Goal: Information Seeking & Learning: Check status

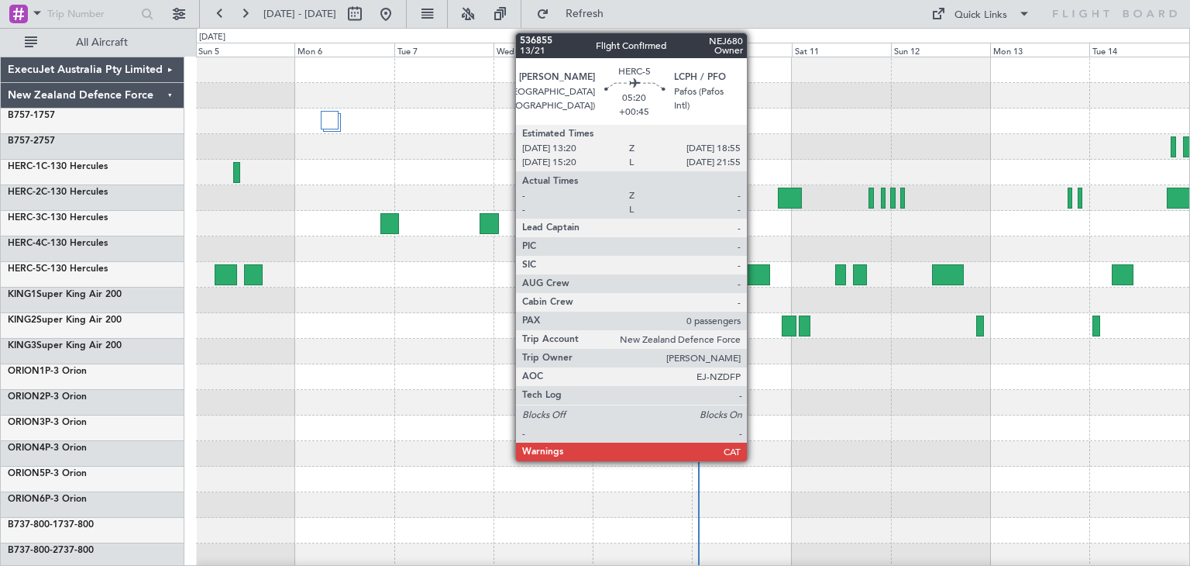
click at [754, 271] on div at bounding box center [758, 274] width 23 height 21
click at [755, 267] on div at bounding box center [758, 274] width 23 height 21
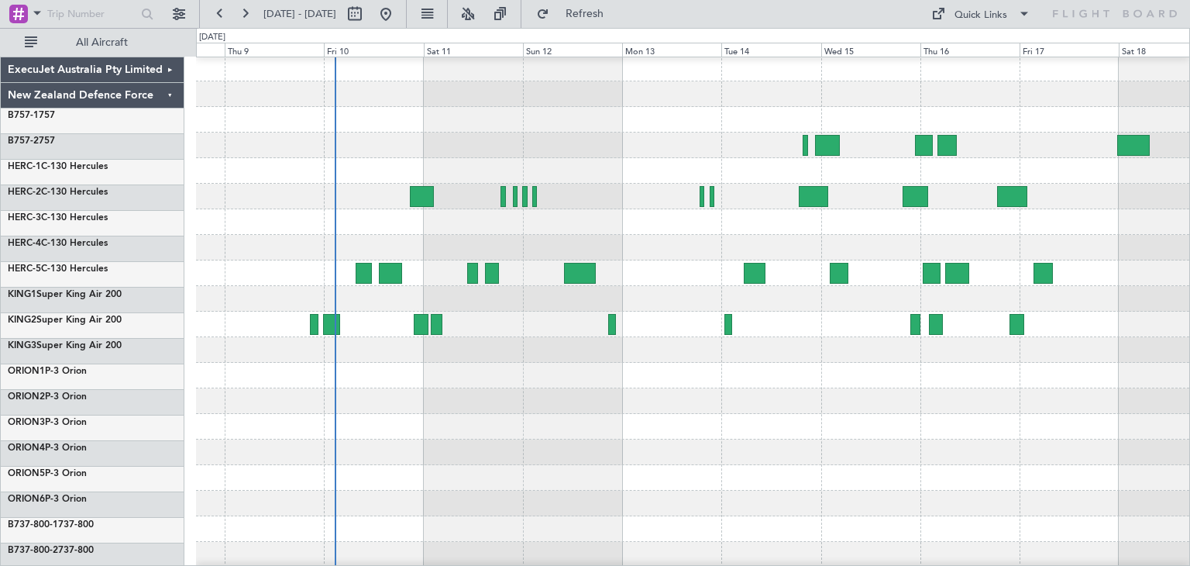
click at [462, 432] on div at bounding box center [693, 427] width 994 height 26
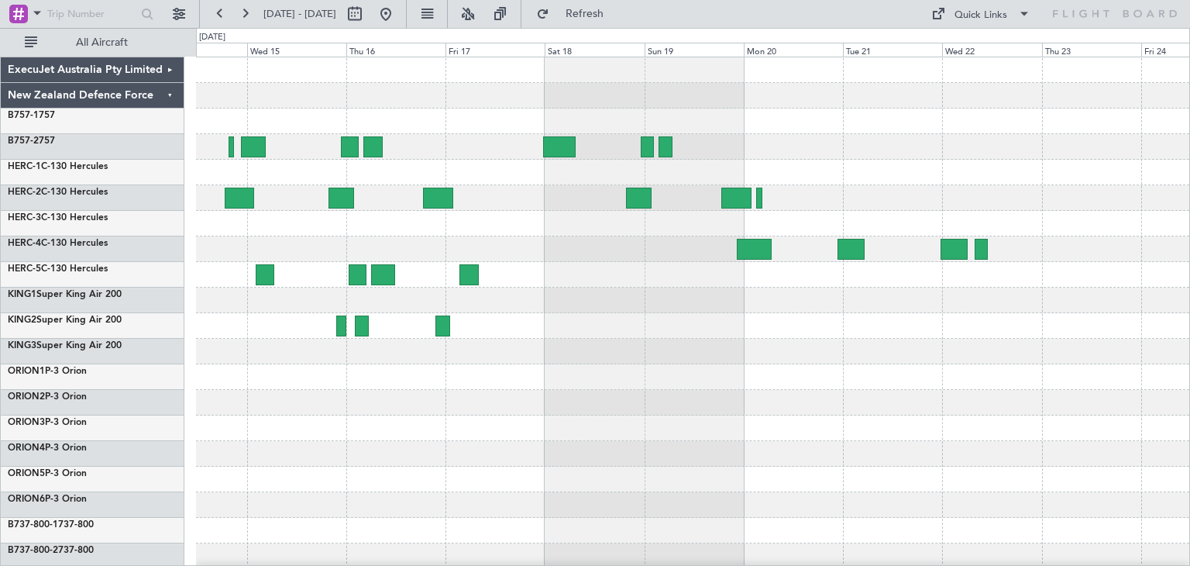
click at [239, 407] on div at bounding box center [693, 376] width 994 height 639
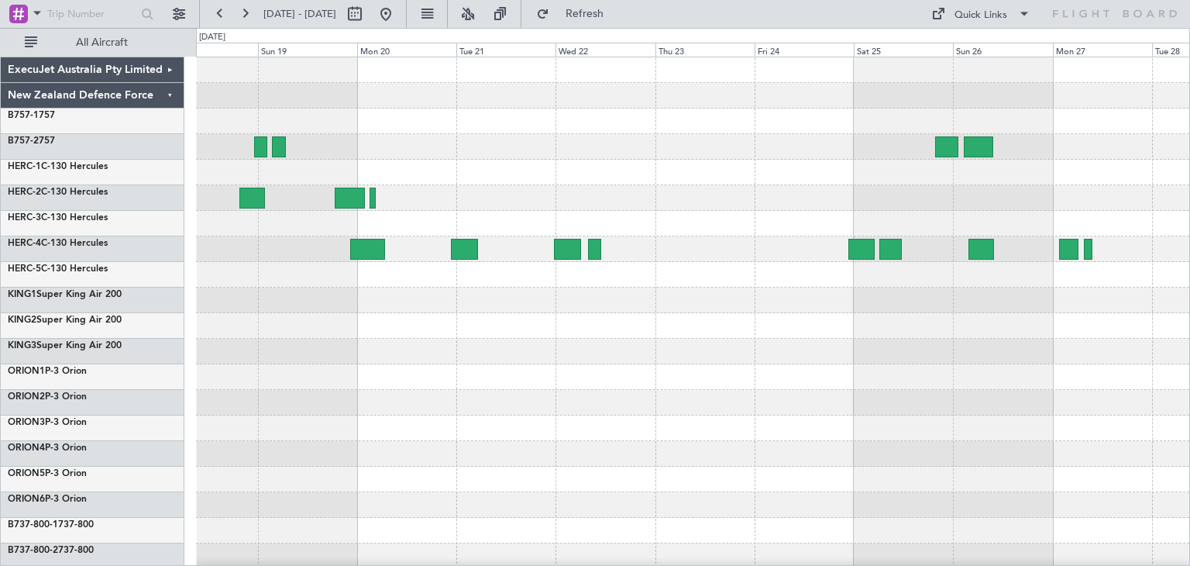
click at [536, 388] on div at bounding box center [693, 376] width 994 height 639
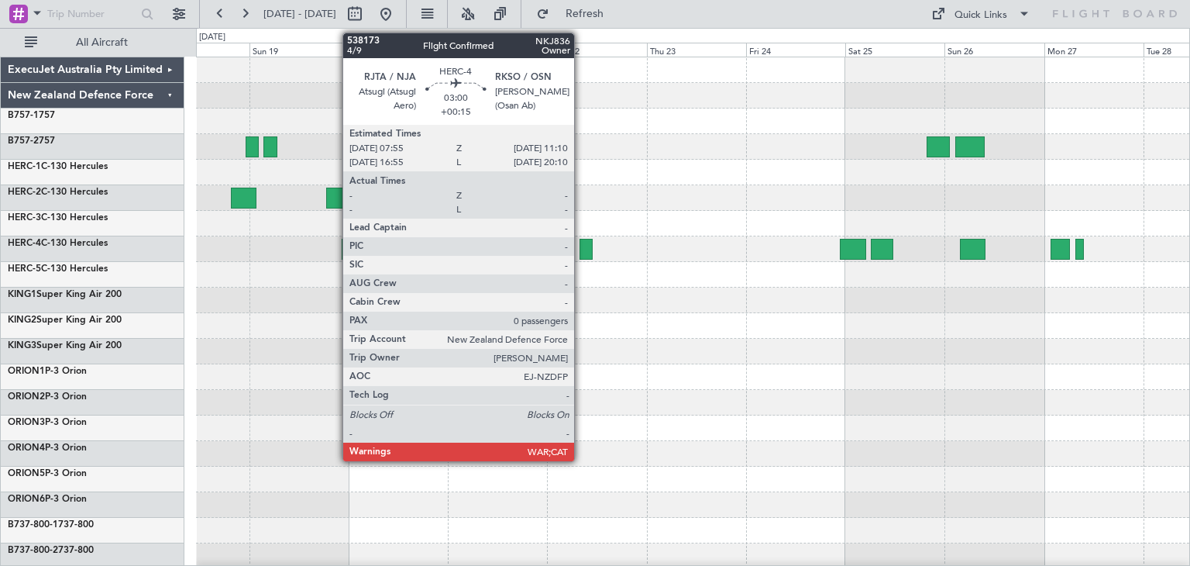
click at [581, 247] on div at bounding box center [587, 249] width 14 height 21
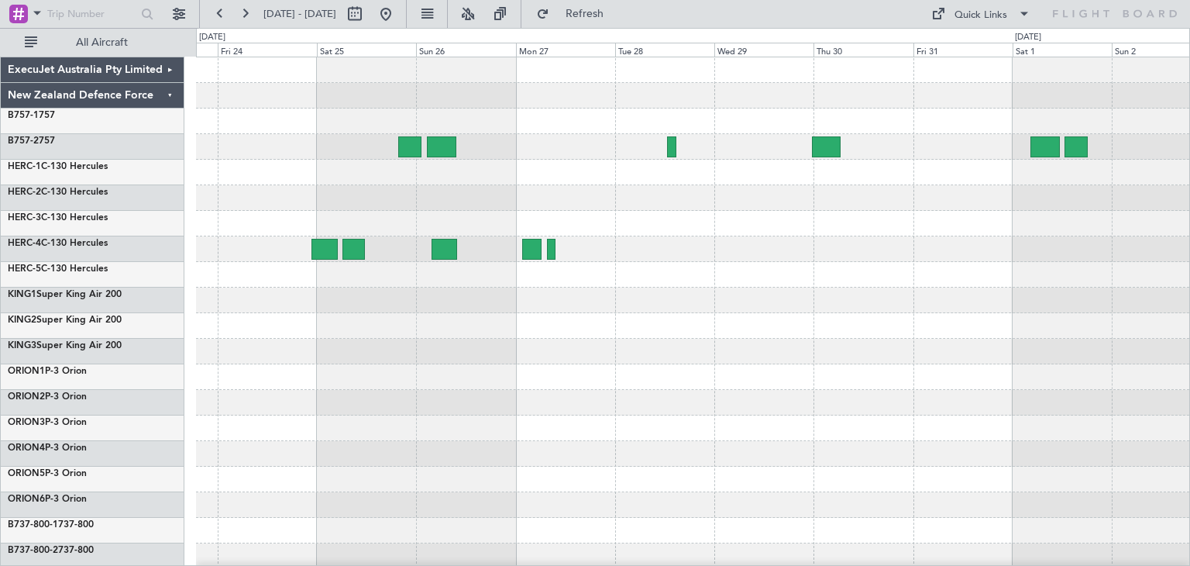
click at [303, 429] on div at bounding box center [693, 376] width 994 height 639
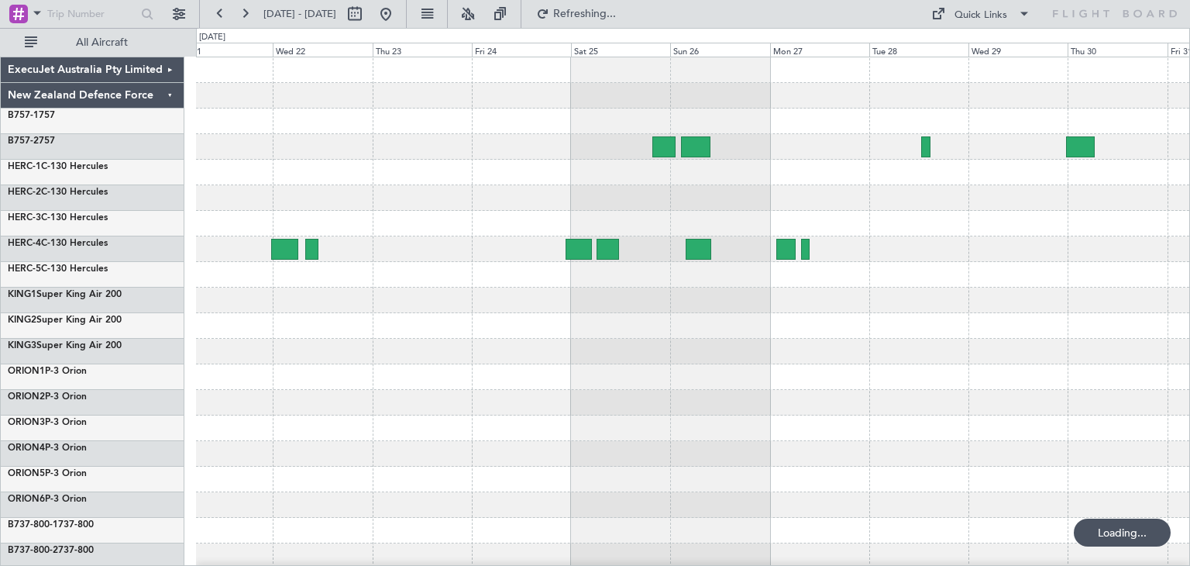
click at [623, 481] on div at bounding box center [693, 376] width 994 height 639
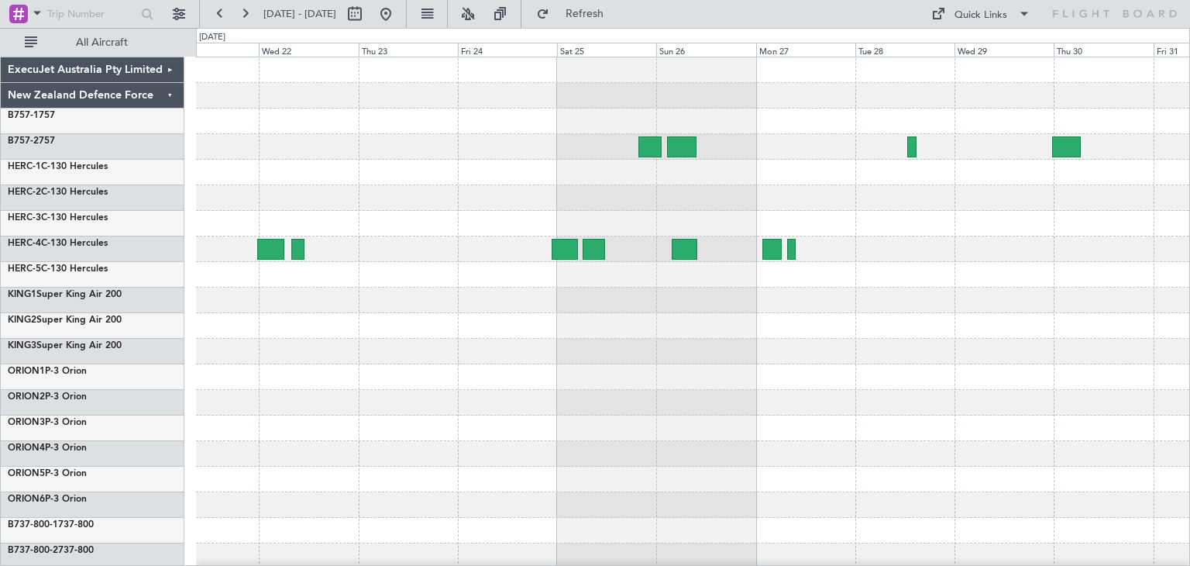
scroll to position [2, 0]
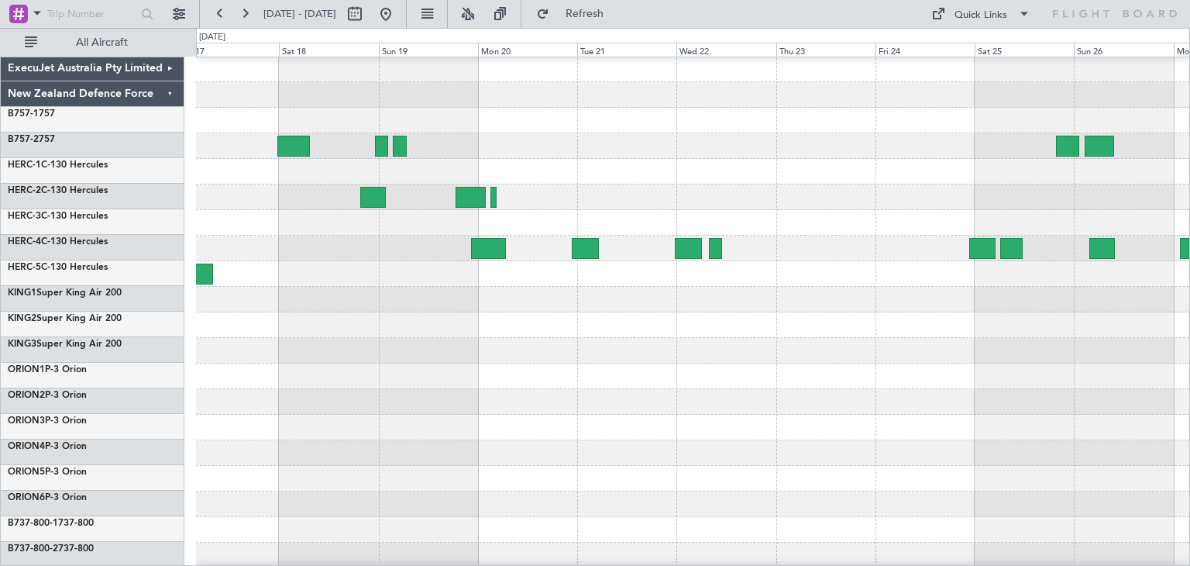
click at [876, 383] on div at bounding box center [693, 376] width 994 height 26
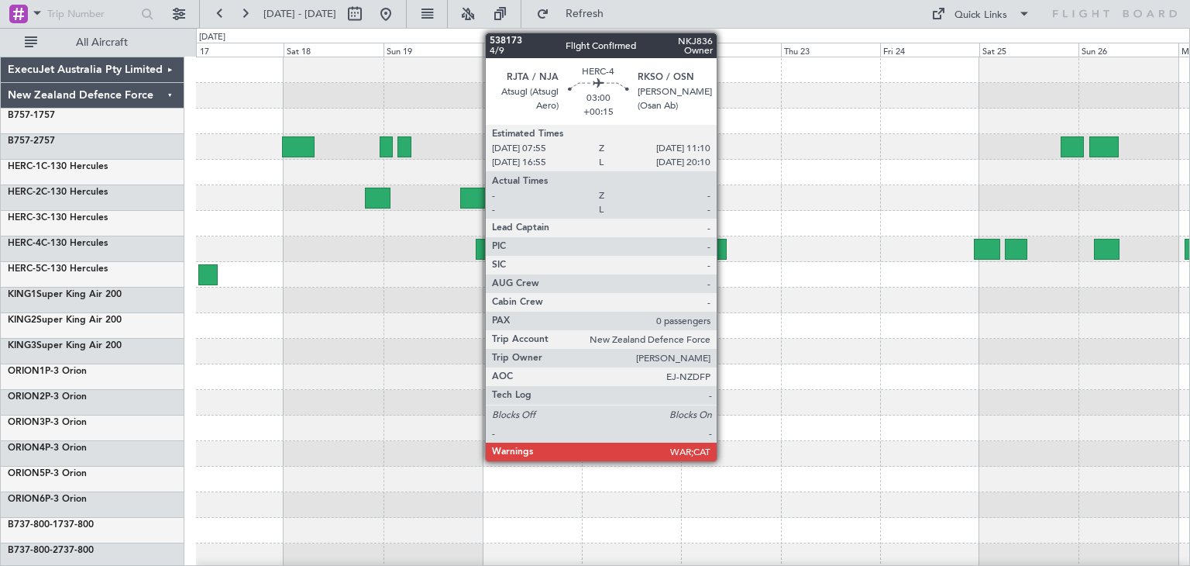
click at [724, 246] on div at bounding box center [721, 249] width 14 height 21
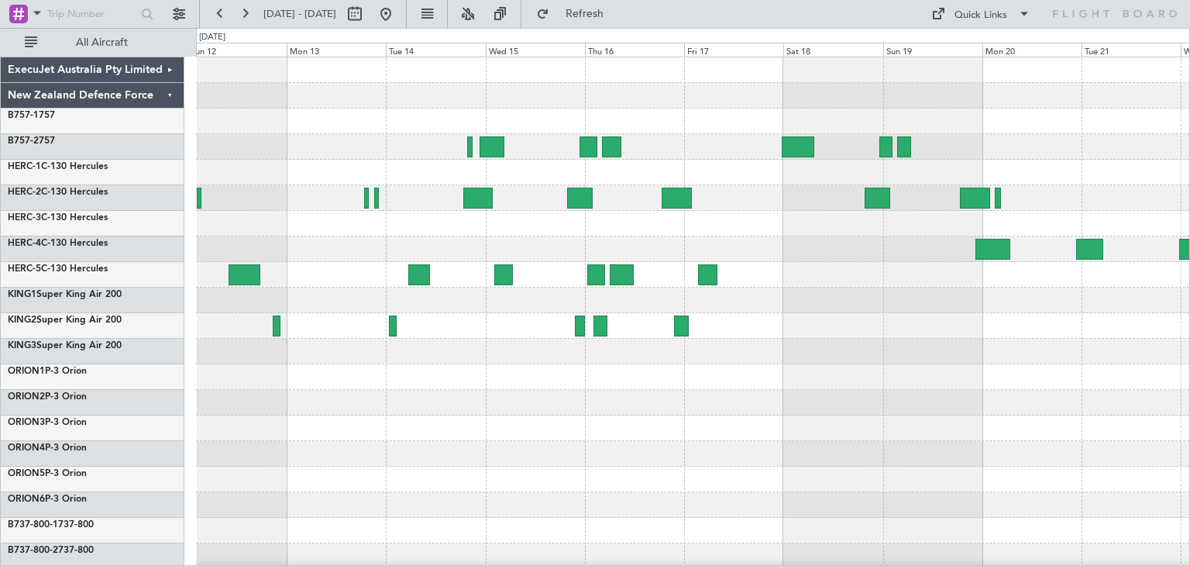
click at [883, 401] on div at bounding box center [693, 376] width 994 height 639
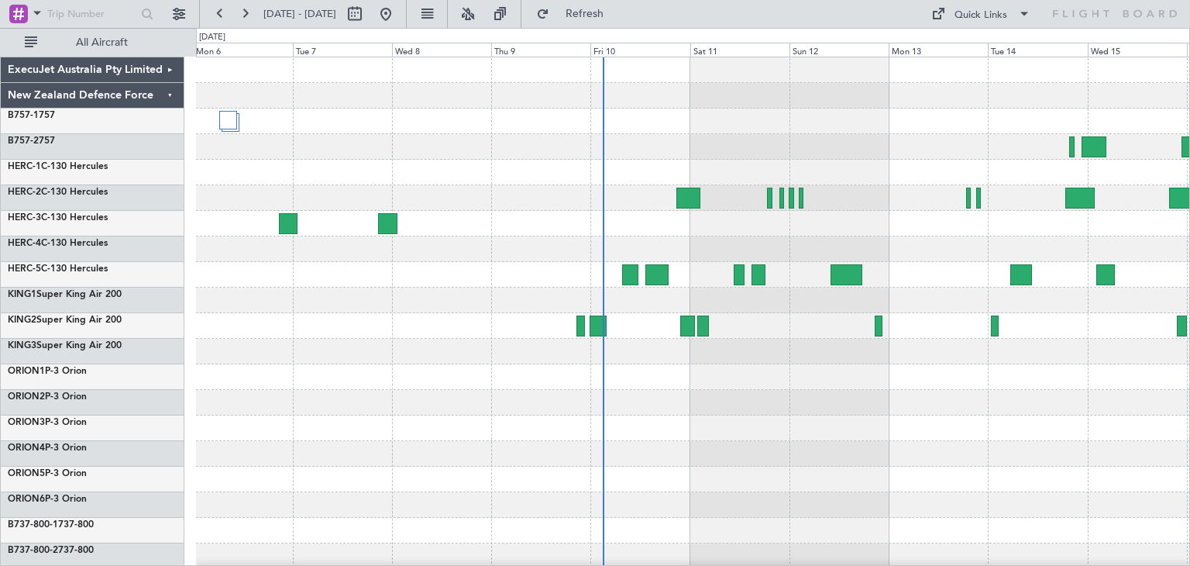
click at [953, 415] on div at bounding box center [693, 376] width 994 height 639
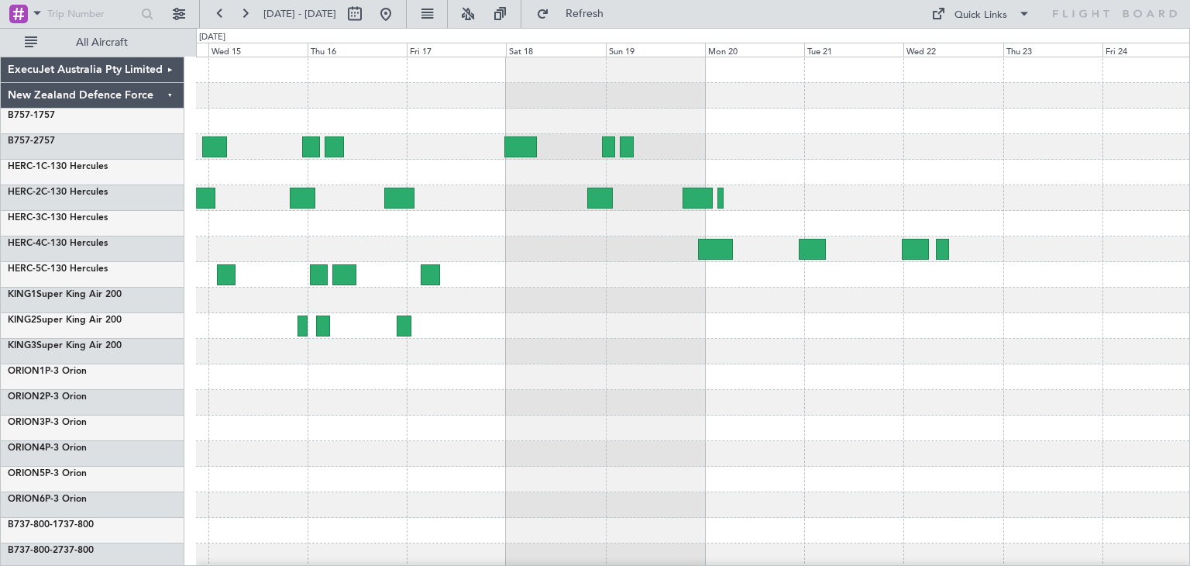
click at [586, 323] on div at bounding box center [693, 376] width 994 height 639
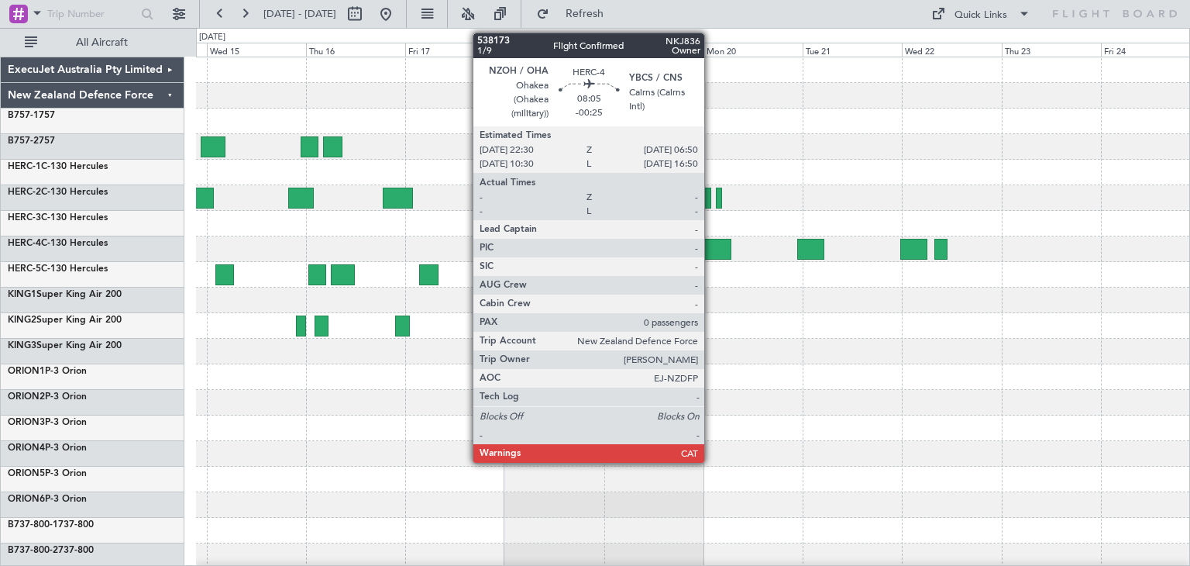
click at [711, 247] on div at bounding box center [714, 249] width 35 height 21
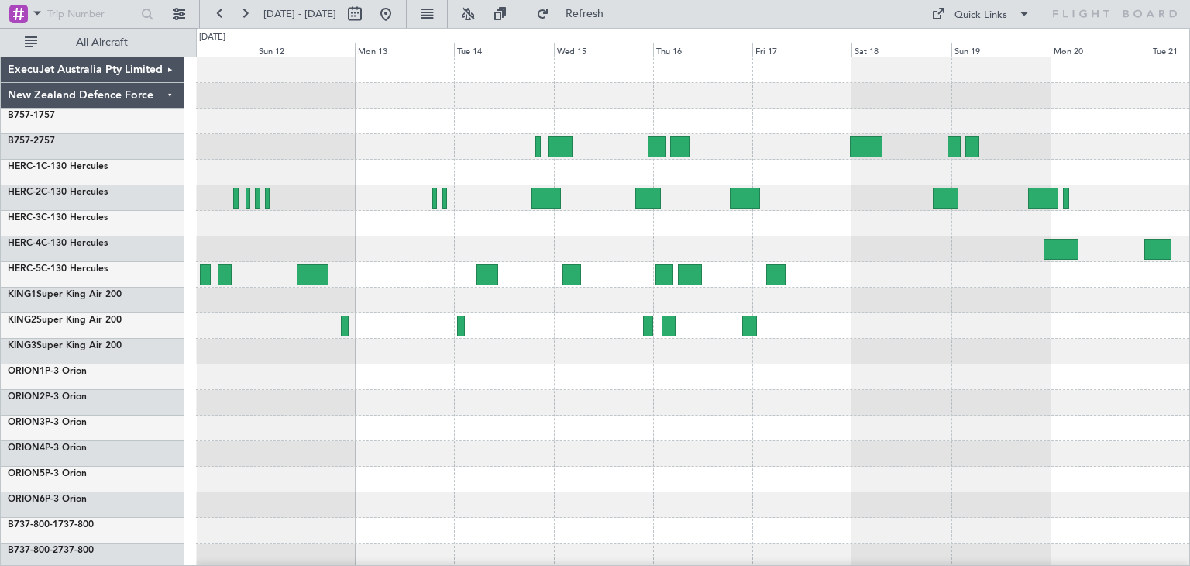
click at [884, 370] on div at bounding box center [693, 376] width 994 height 639
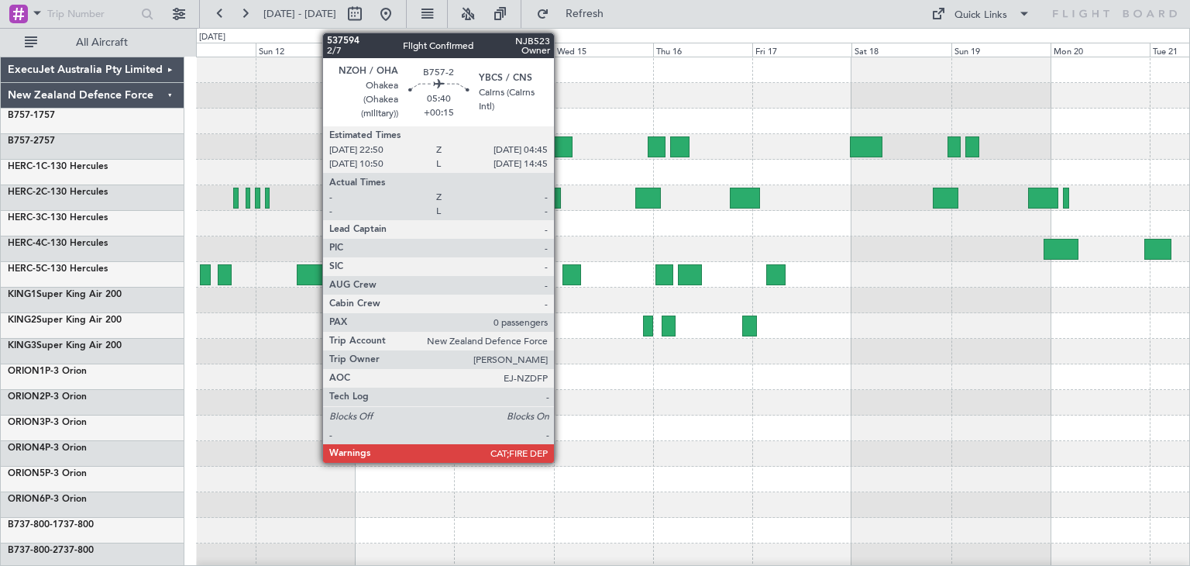
click at [561, 141] on div at bounding box center [560, 146] width 25 height 21
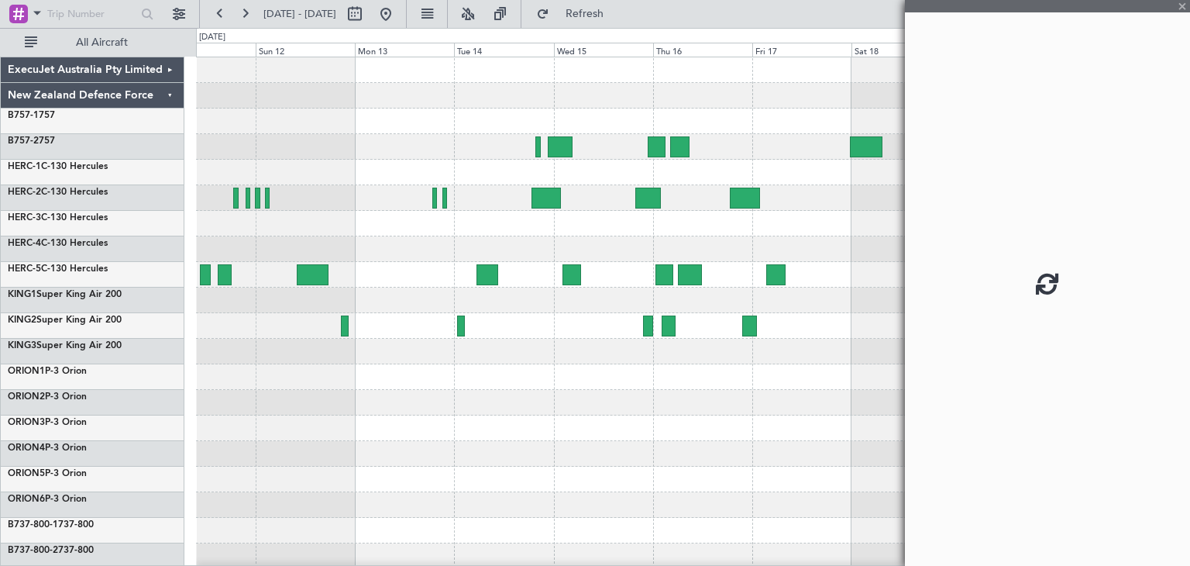
click at [561, 141] on div at bounding box center [560, 146] width 25 height 21
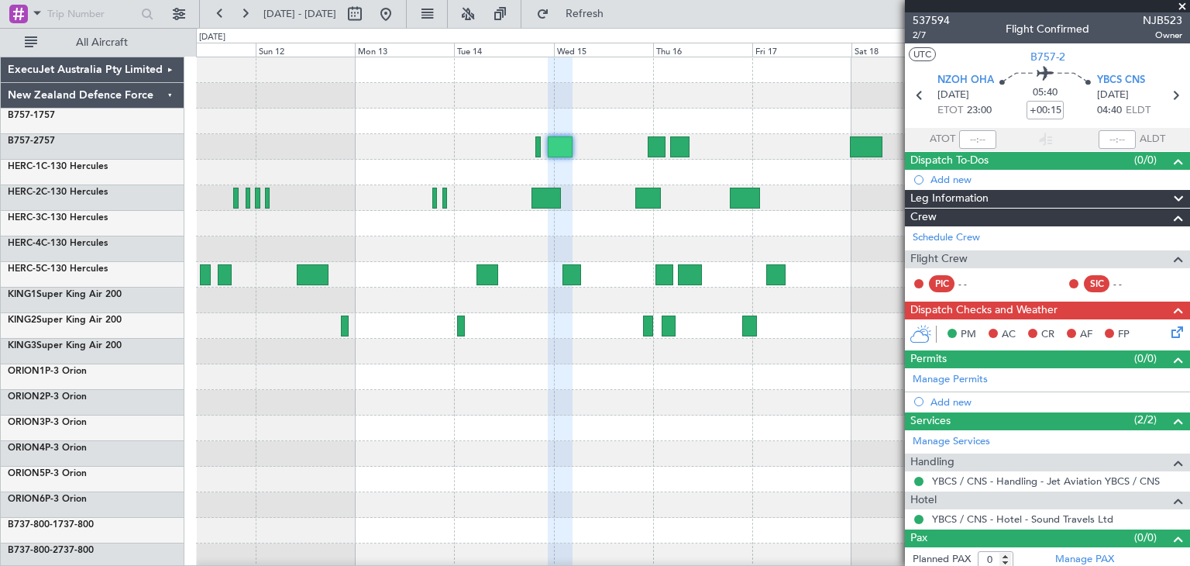
click at [1184, 5] on span at bounding box center [1183, 7] width 16 height 14
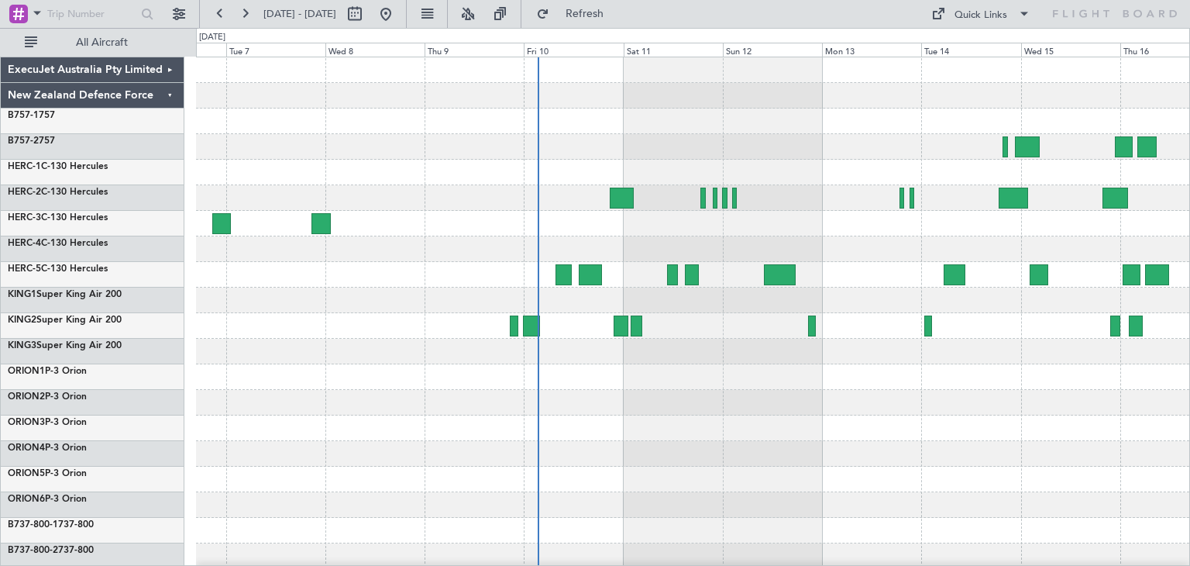
click at [945, 435] on div at bounding box center [693, 428] width 994 height 26
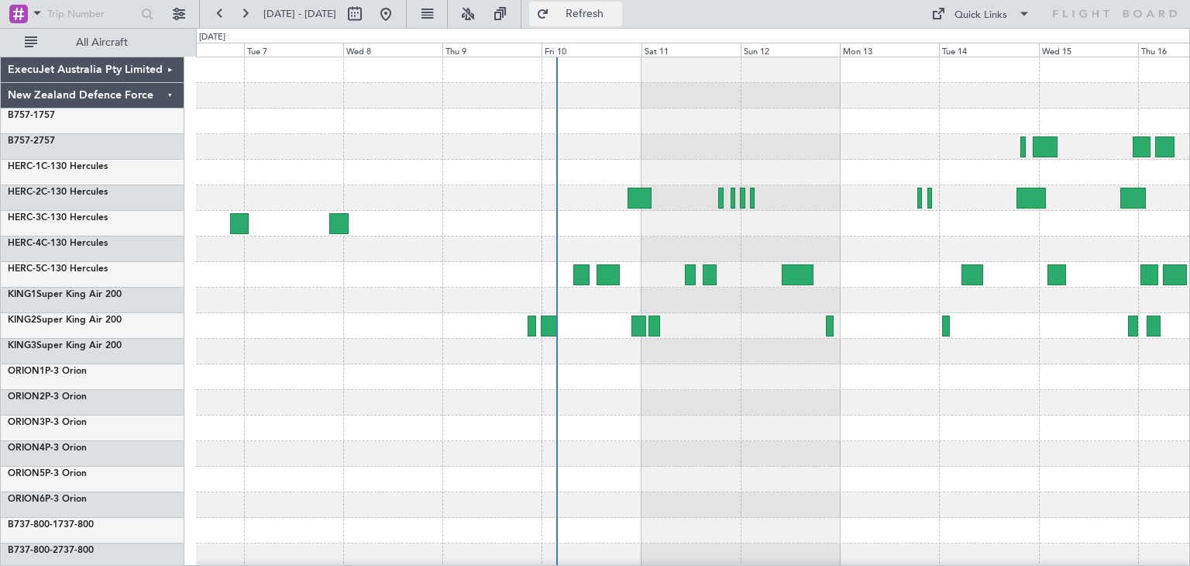
click at [622, 4] on button "Refresh" at bounding box center [575, 14] width 93 height 25
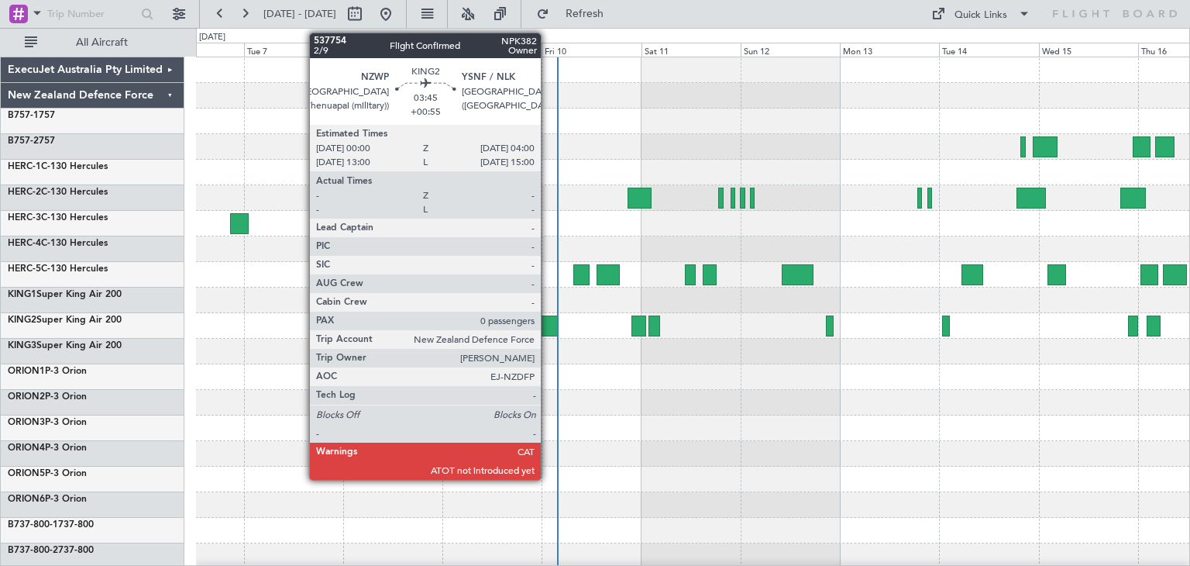
click at [548, 321] on div at bounding box center [549, 325] width 17 height 21
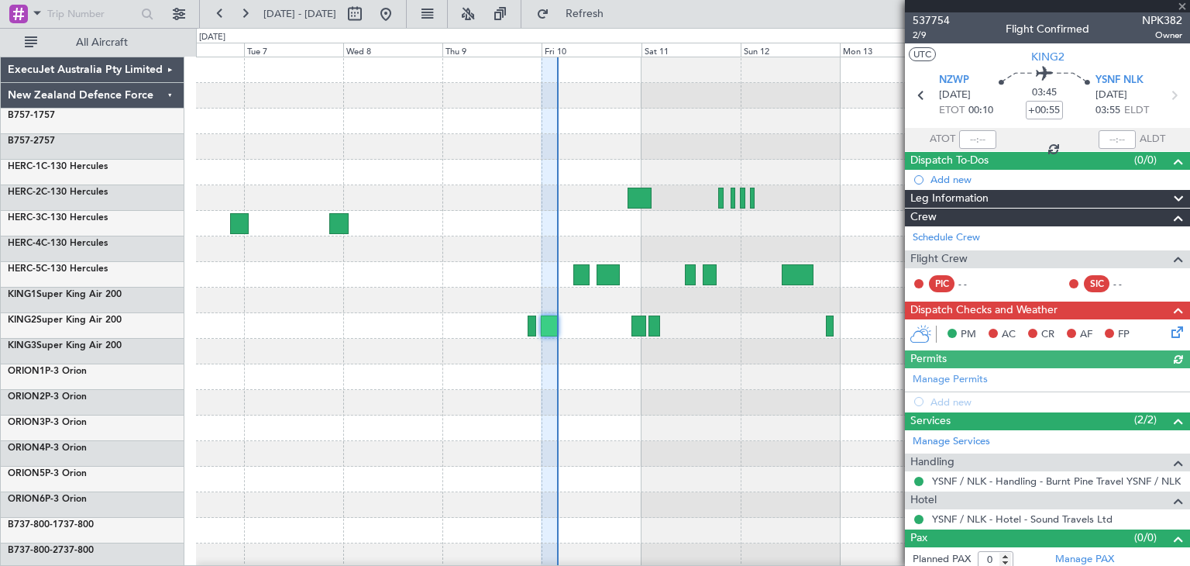
click at [1179, 4] on div at bounding box center [1047, 6] width 285 height 12
click at [1183, 6] on span at bounding box center [1183, 7] width 16 height 14
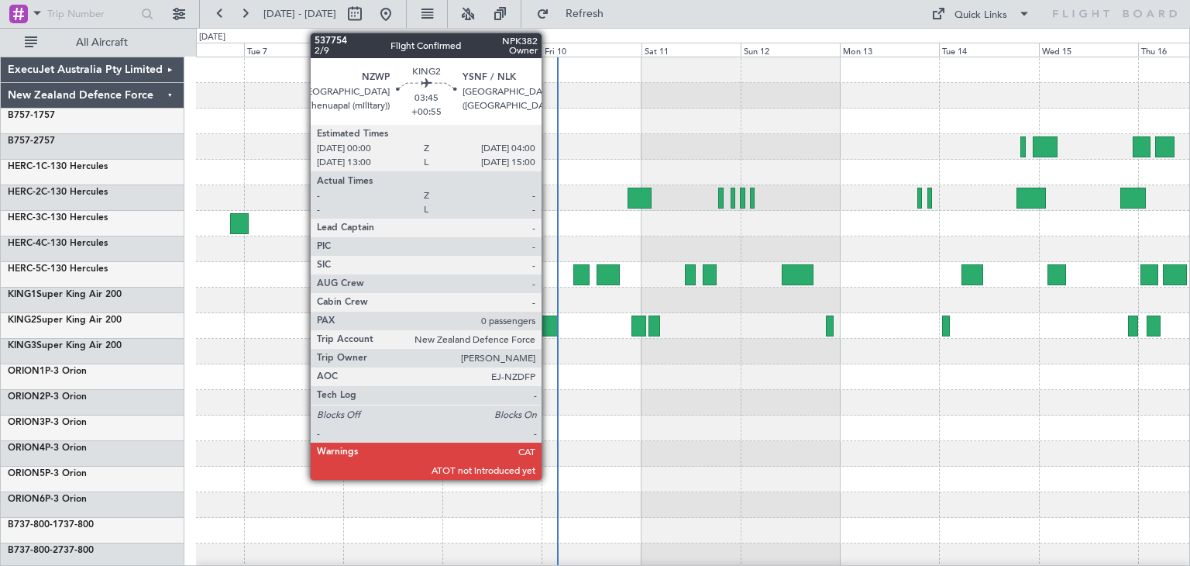
click at [548, 322] on div at bounding box center [549, 325] width 17 height 21
click at [550, 320] on div at bounding box center [549, 325] width 17 height 21
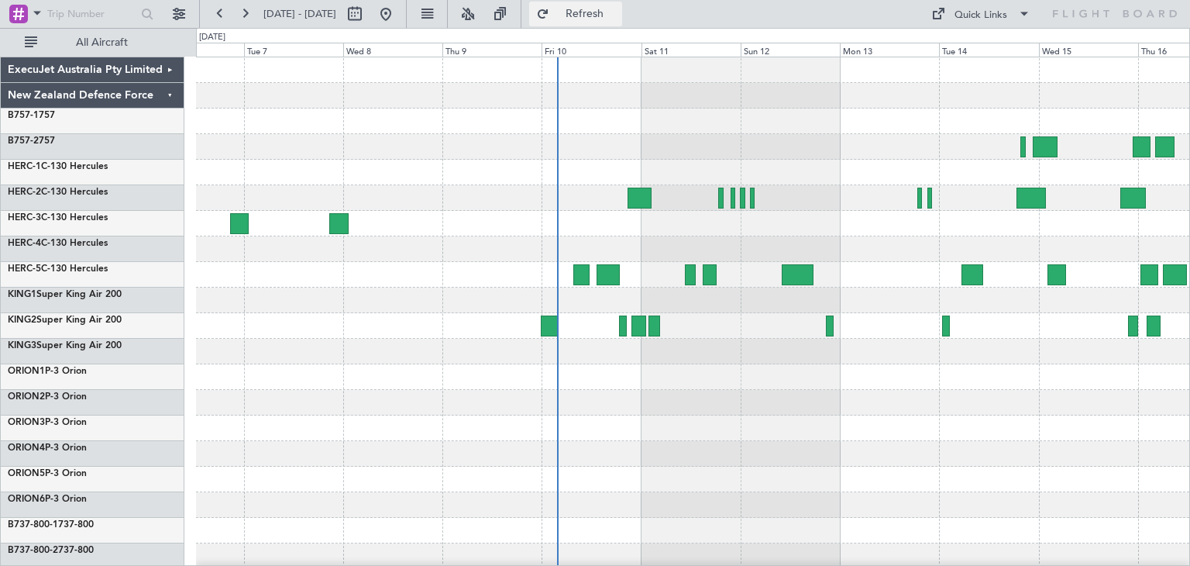
click at [622, 20] on button "Refresh" at bounding box center [575, 14] width 93 height 25
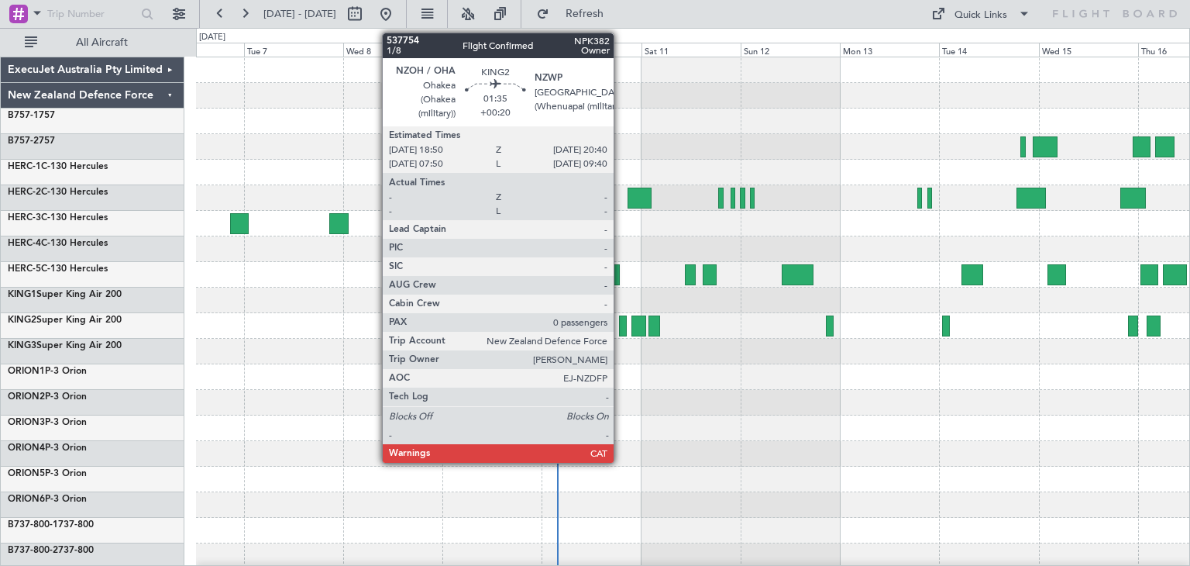
click at [621, 323] on div at bounding box center [623, 325] width 8 height 21
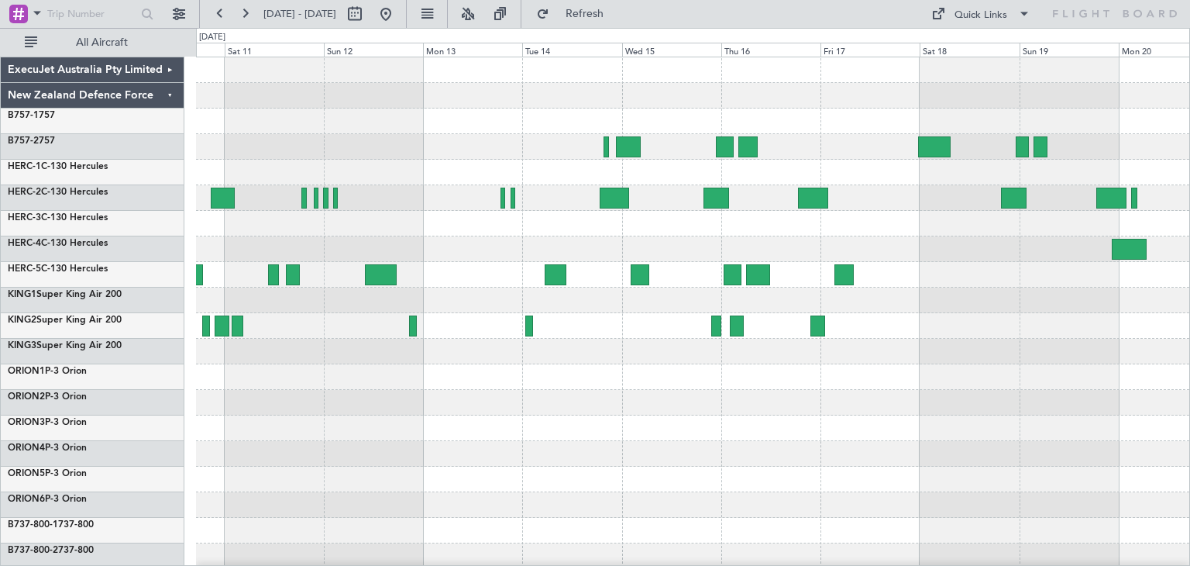
click at [550, 423] on div at bounding box center [693, 376] width 994 height 639
click at [618, 10] on span "Refresh" at bounding box center [585, 14] width 65 height 11
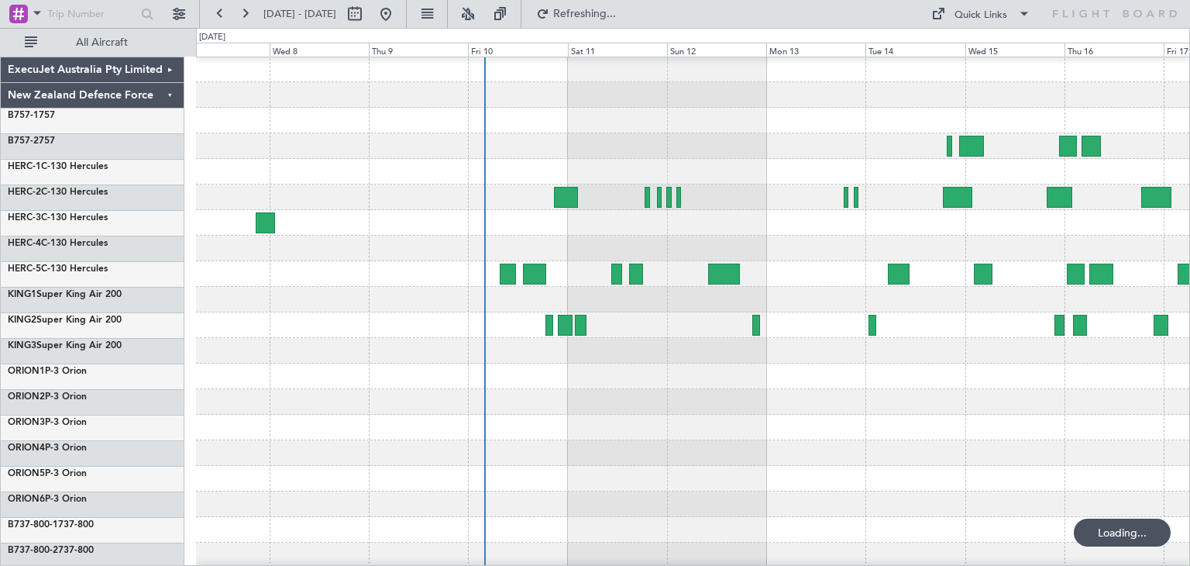
click at [766, 436] on div at bounding box center [693, 428] width 994 height 26
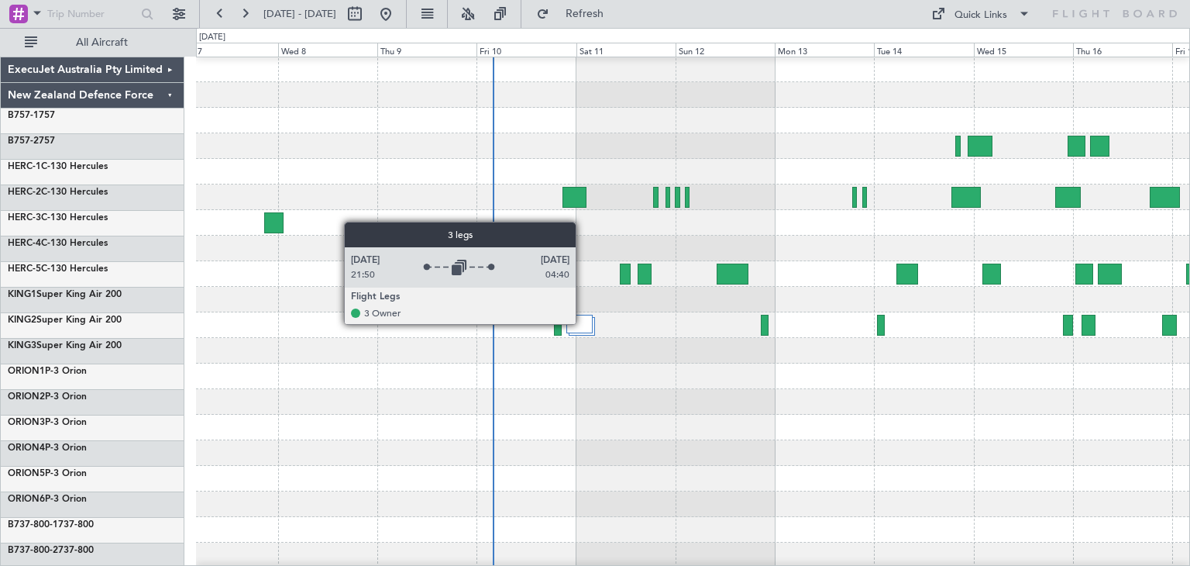
click at [583, 323] on div at bounding box center [580, 324] width 26 height 19
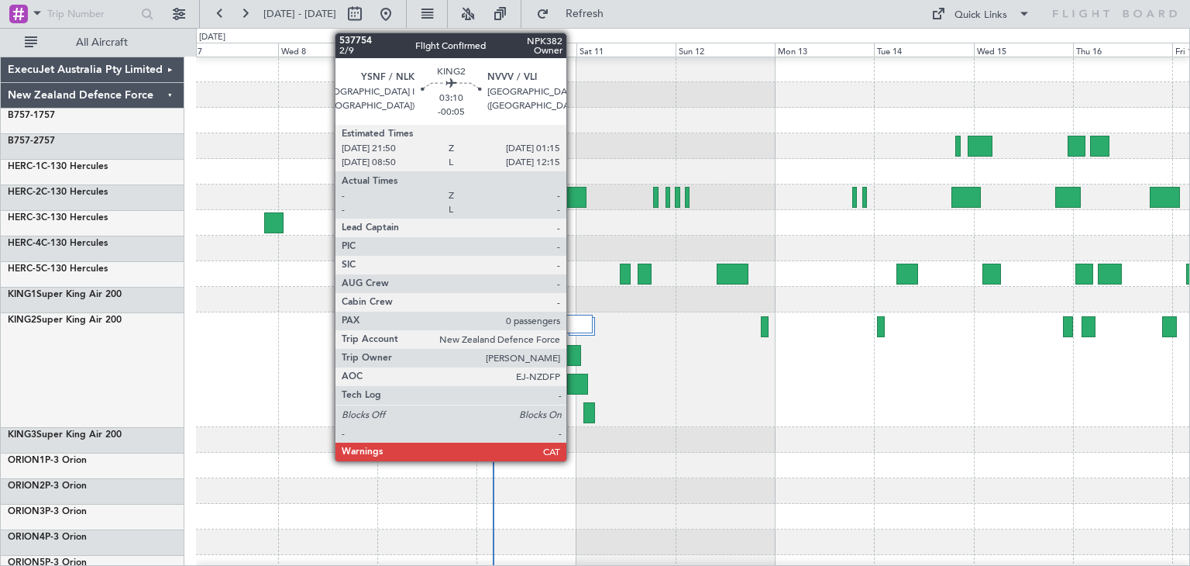
click at [574, 351] on div at bounding box center [574, 355] width 15 height 21
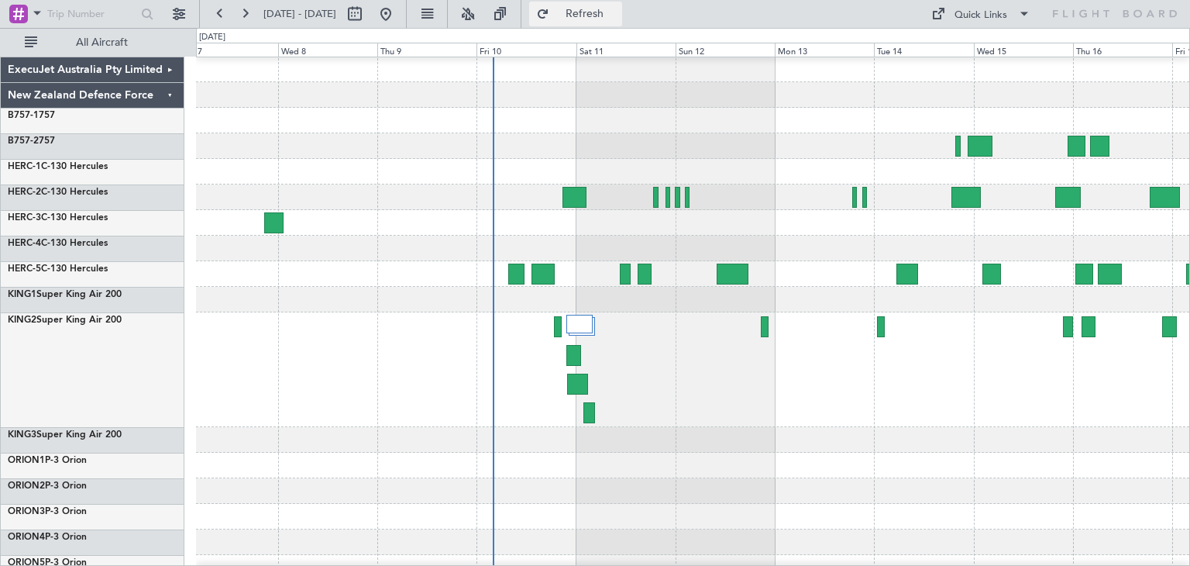
click at [618, 9] on span "Refresh" at bounding box center [585, 14] width 65 height 11
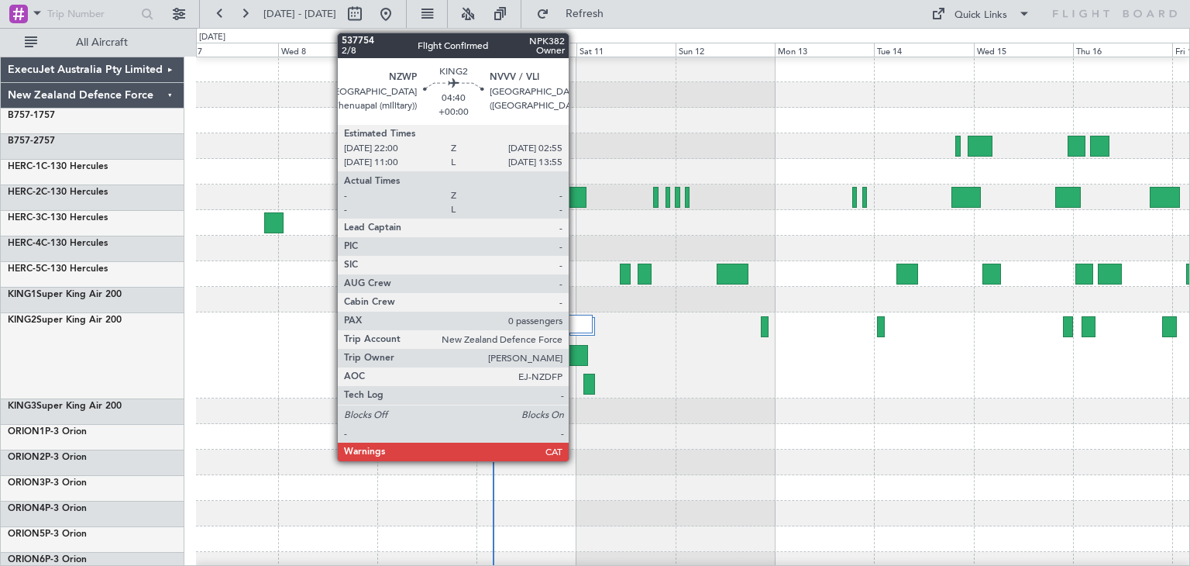
click at [576, 351] on div at bounding box center [577, 355] width 21 height 21
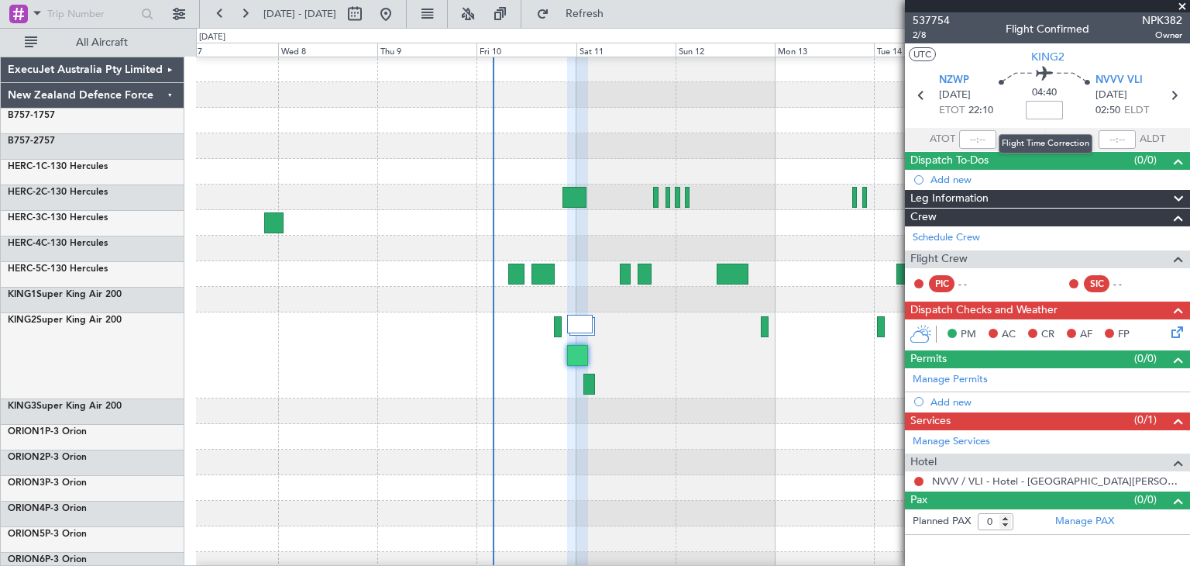
click at [1041, 112] on input at bounding box center [1044, 110] width 37 height 19
type input "+00:00"
drag, startPoint x: 1029, startPoint y: 111, endPoint x: 1064, endPoint y: 111, distance: 34.9
click at [1064, 111] on div "04:40 +00:00" at bounding box center [1045, 95] width 102 height 57
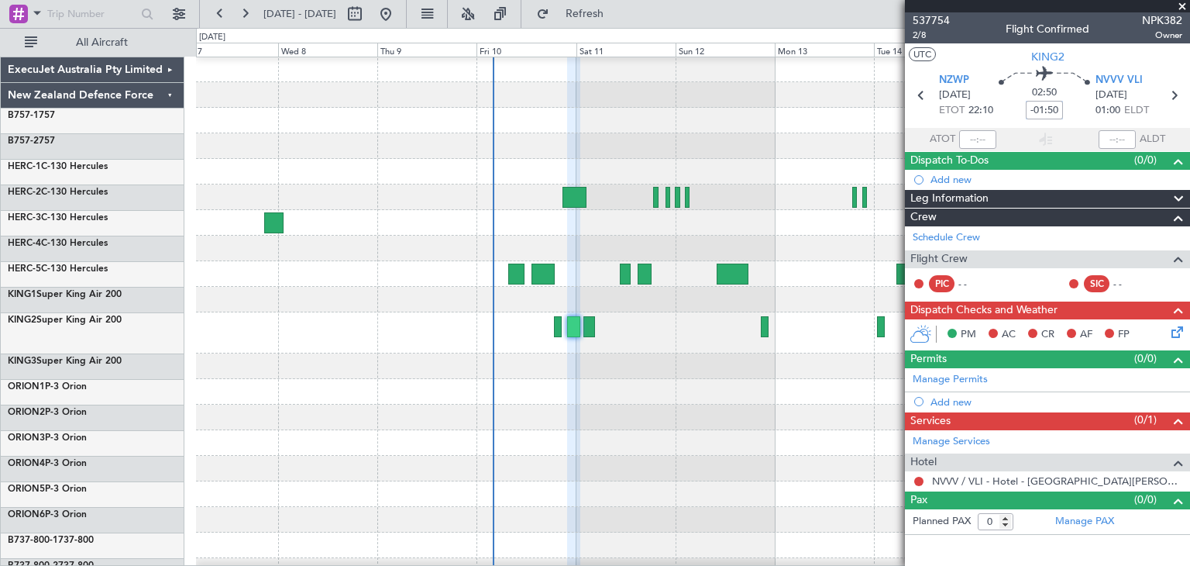
type input "-01:50"
click at [1184, 5] on span at bounding box center [1183, 7] width 16 height 14
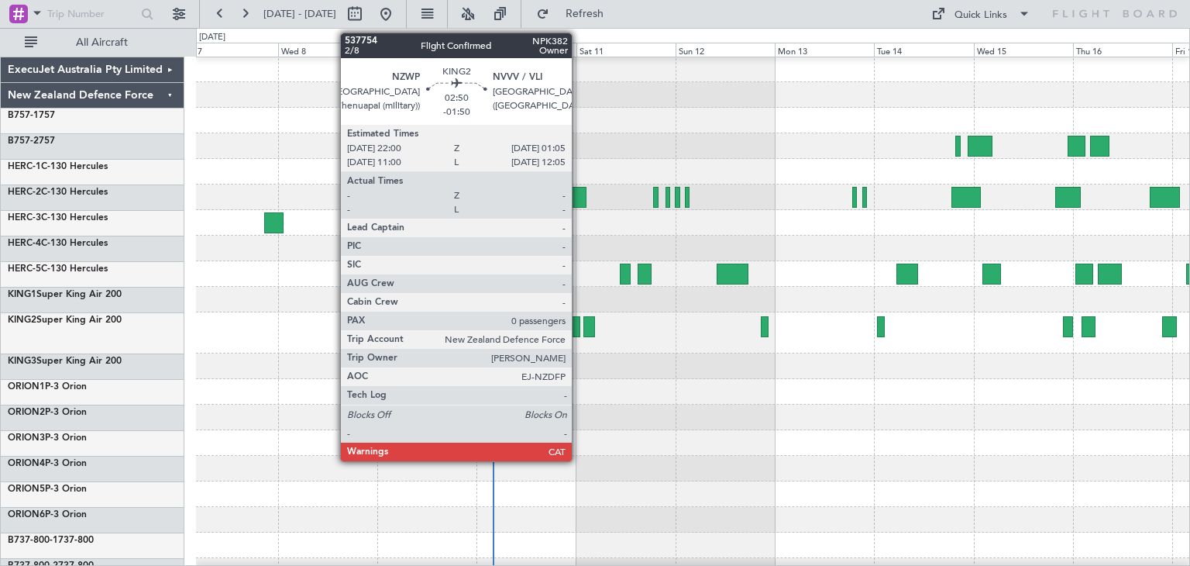
click at [579, 333] on div at bounding box center [573, 326] width 13 height 21
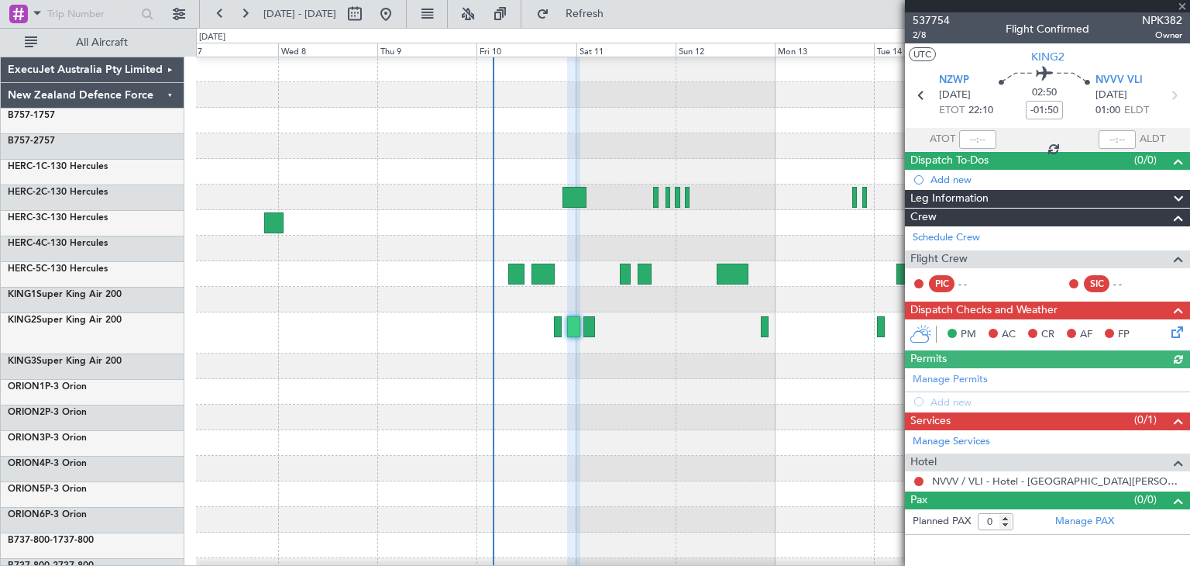
click at [649, 377] on div at bounding box center [693, 366] width 994 height 26
click at [609, 379] on div at bounding box center [693, 392] width 994 height 26
click at [1184, 5] on span at bounding box center [1183, 7] width 16 height 14
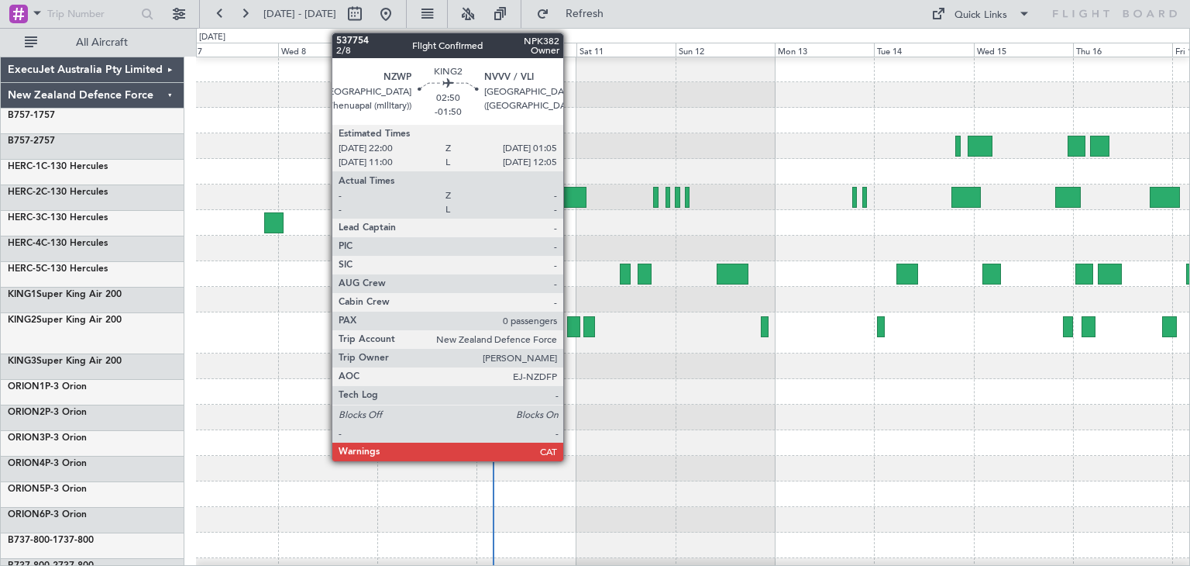
click at [570, 322] on div at bounding box center [573, 326] width 13 height 21
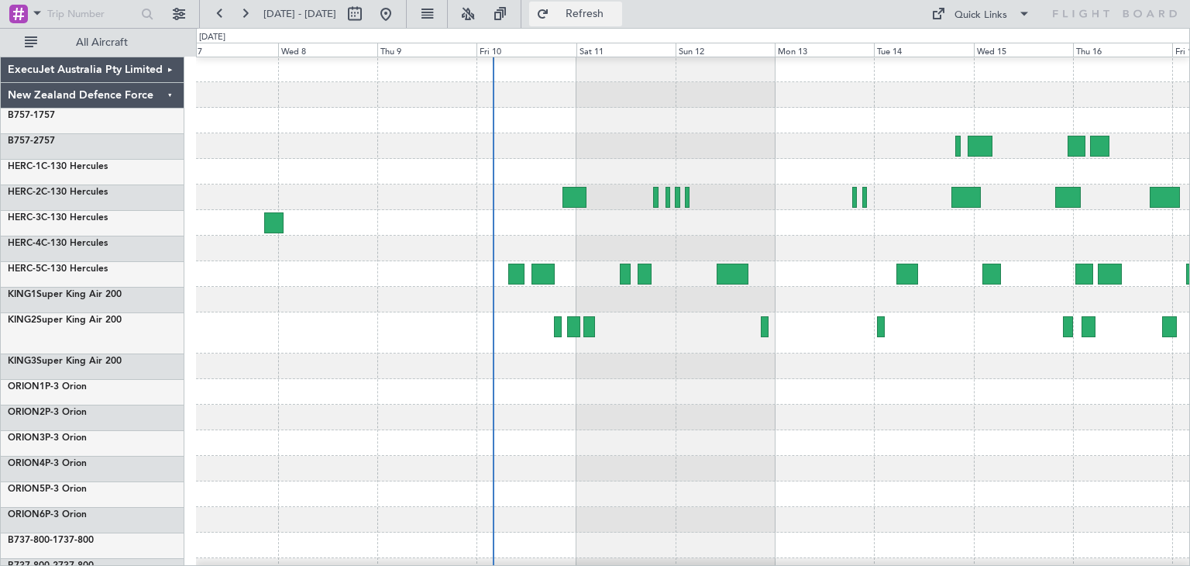
click at [609, 4] on button "Refresh" at bounding box center [575, 14] width 93 height 25
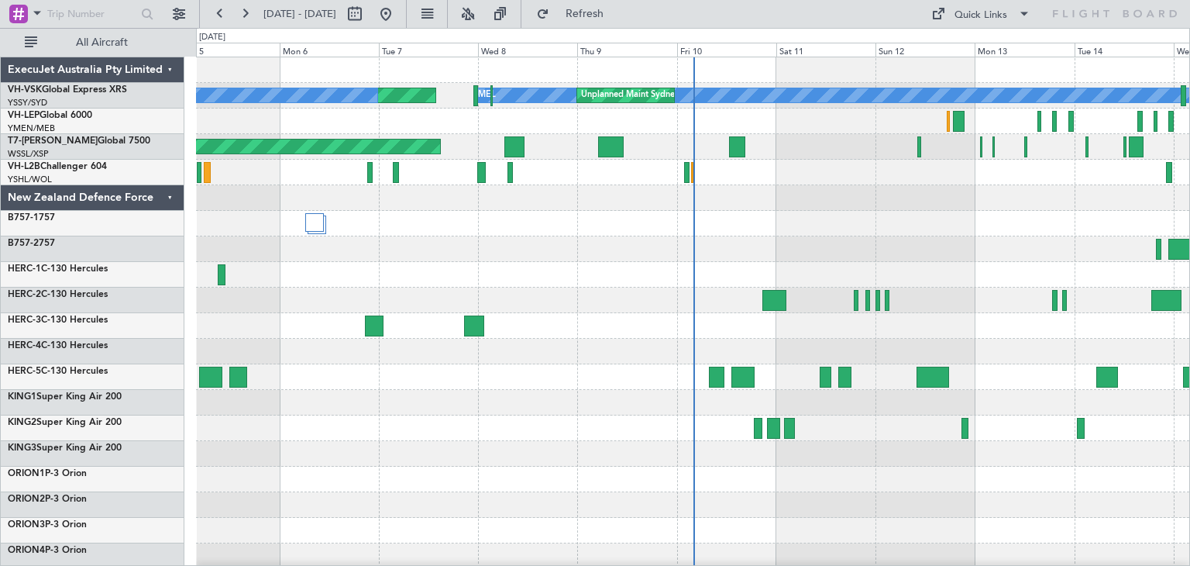
click at [169, 69] on div "ExecuJet Australia Pty Limited" at bounding box center [93, 70] width 184 height 26
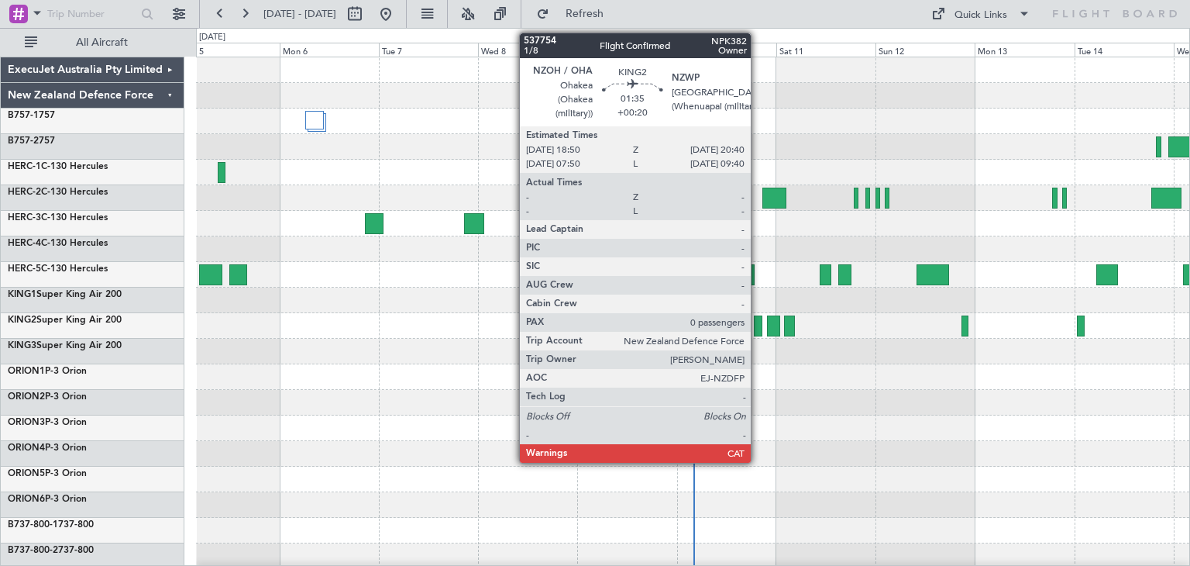
click at [758, 320] on div at bounding box center [758, 325] width 8 height 21
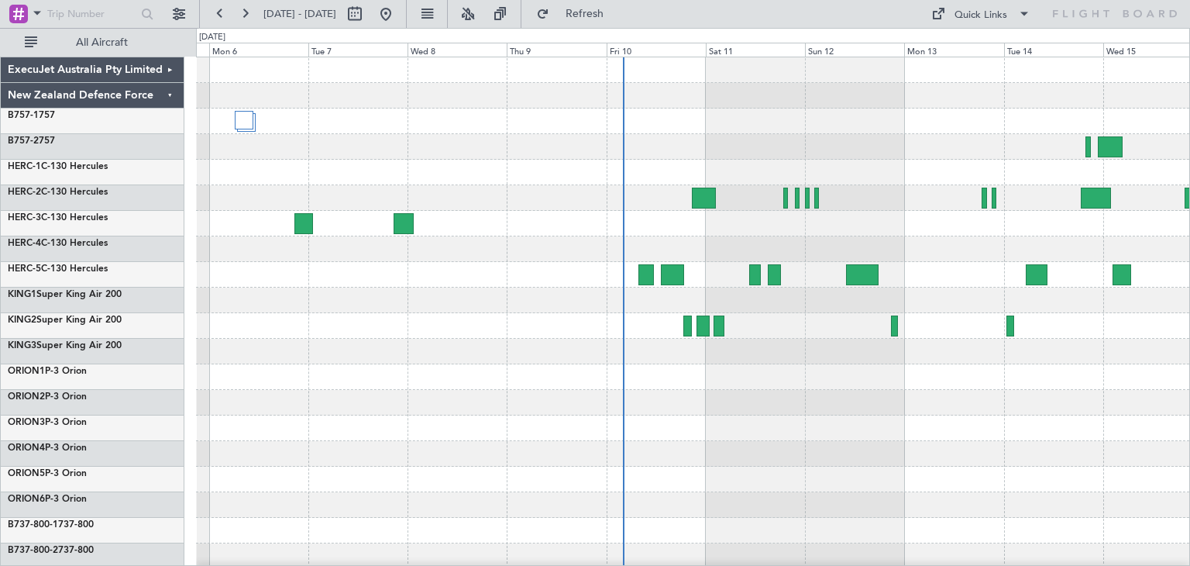
click at [749, 377] on div at bounding box center [693, 377] width 994 height 26
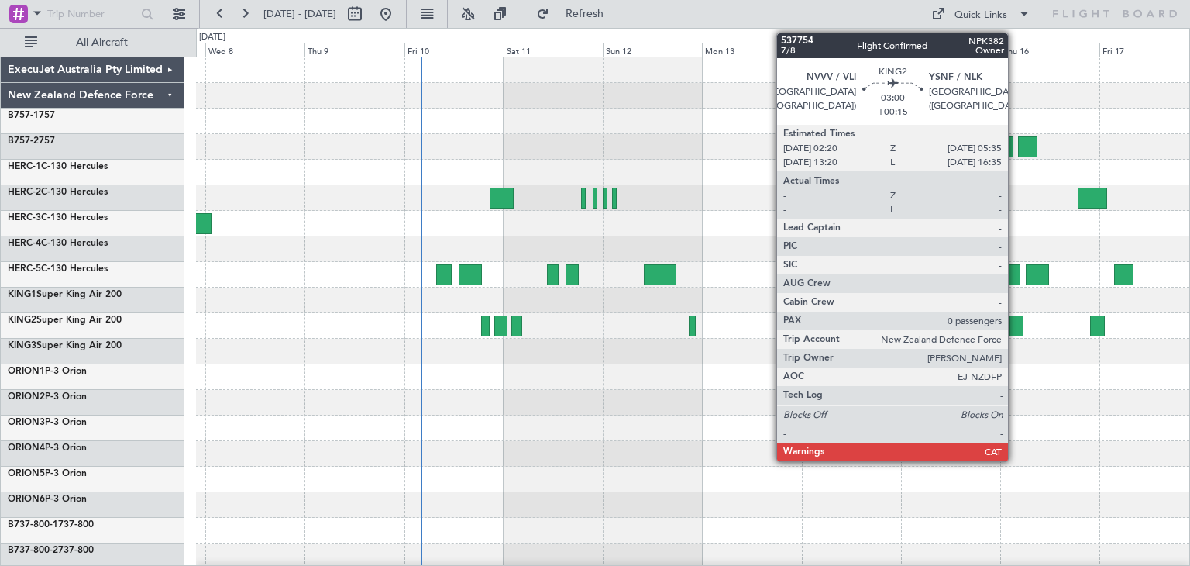
click at [1015, 323] on div at bounding box center [1017, 325] width 14 height 21
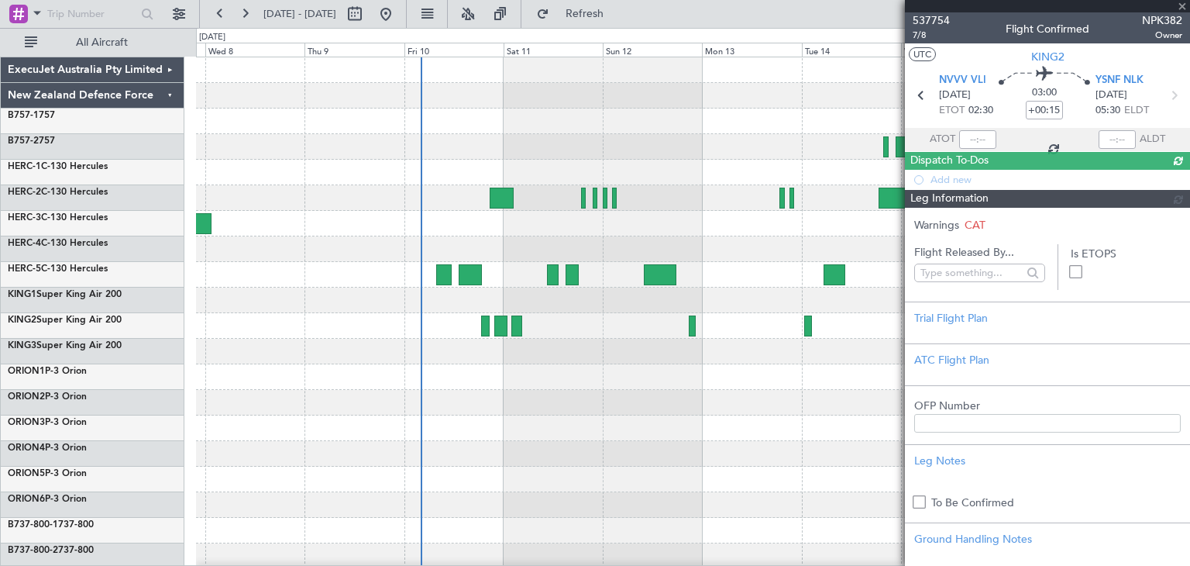
click at [849, 380] on div at bounding box center [693, 377] width 994 height 26
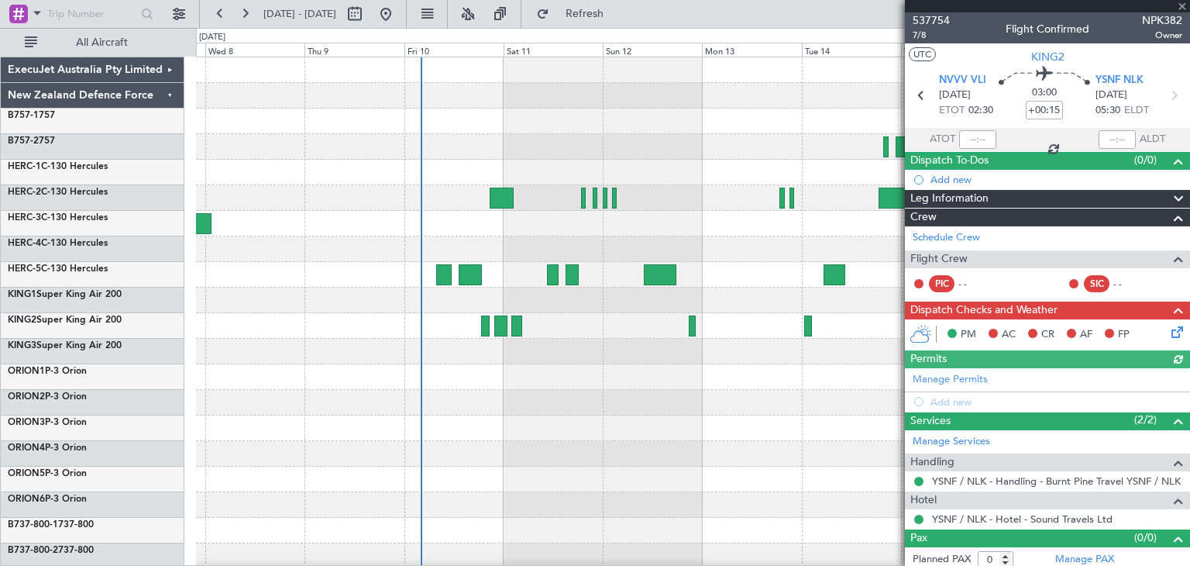
click at [1180, 5] on div at bounding box center [1047, 6] width 285 height 12
click at [1183, 5] on span at bounding box center [1183, 7] width 16 height 14
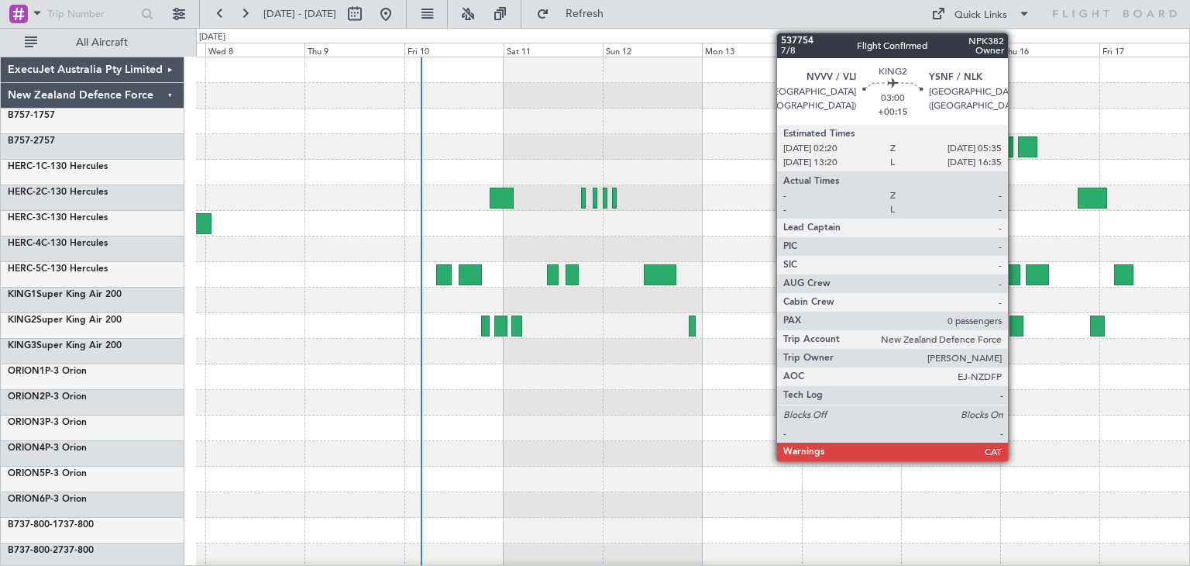
click at [1015, 322] on div at bounding box center [1017, 325] width 14 height 21
